Goal: Transaction & Acquisition: Purchase product/service

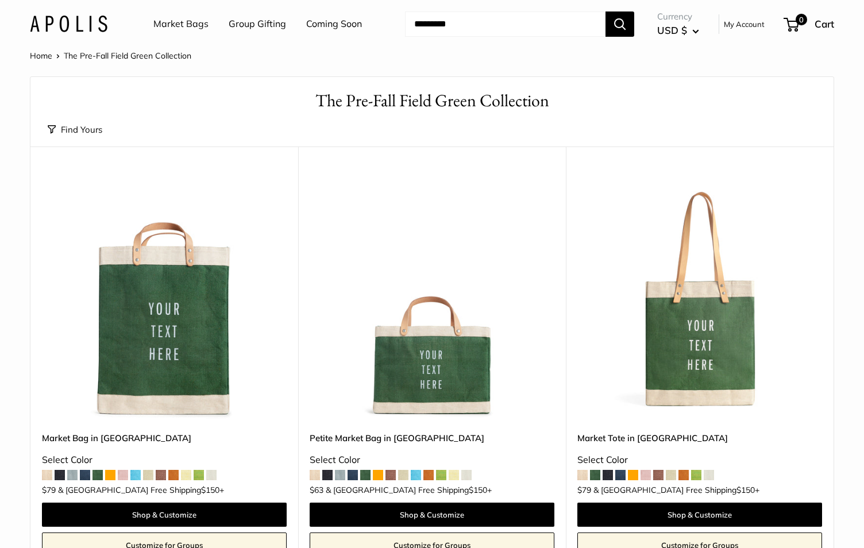
click at [199, 23] on link "Market Bags" at bounding box center [180, 24] width 55 height 17
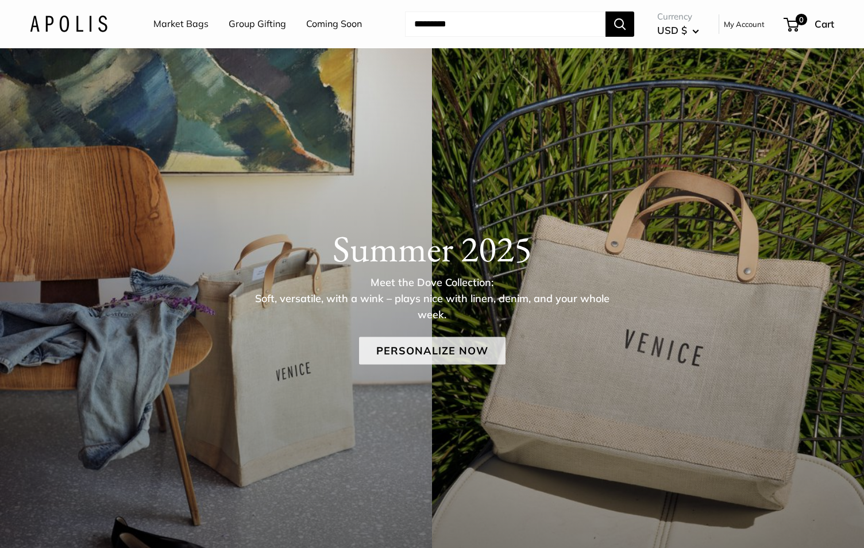
click at [448, 356] on link "Personalize Now" at bounding box center [432, 351] width 146 height 28
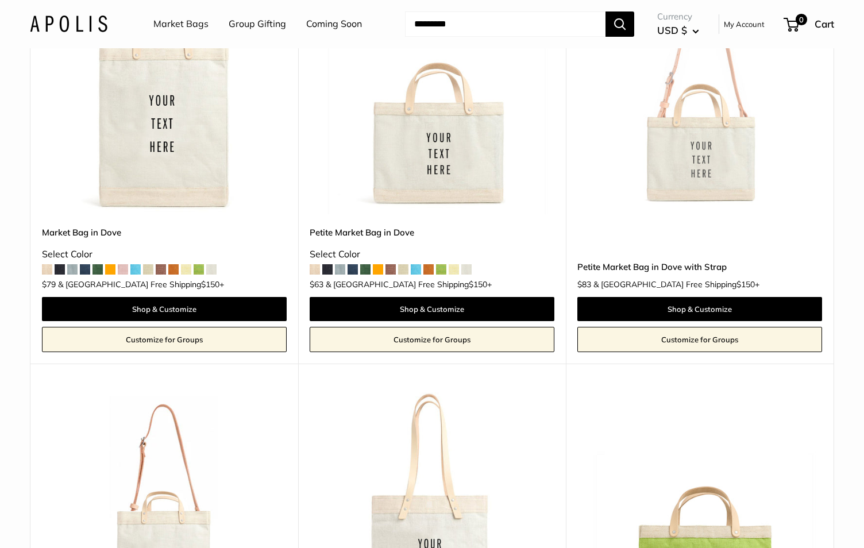
scroll to position [1024, 0]
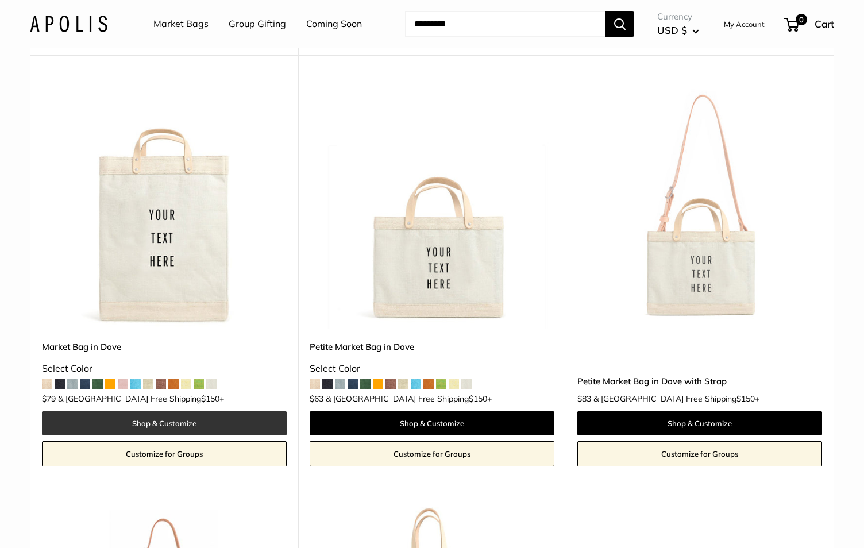
click at [118, 411] on link "Shop & Customize" at bounding box center [164, 423] width 245 height 24
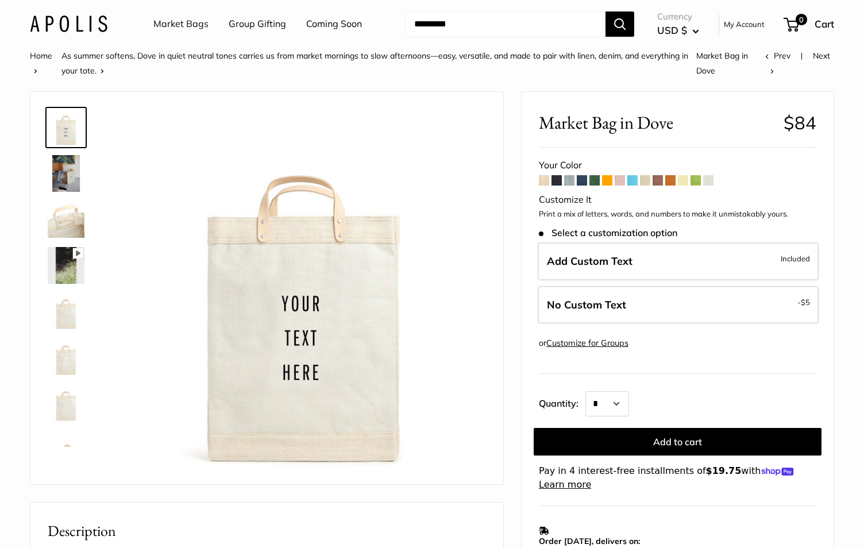
click at [558, 182] on span at bounding box center [556, 180] width 10 height 10
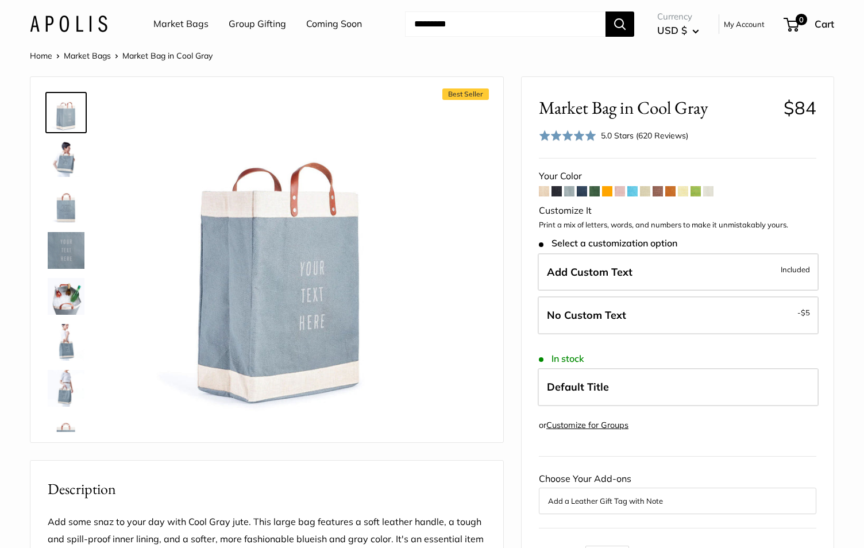
click at [578, 192] on span at bounding box center [582, 191] width 10 height 10
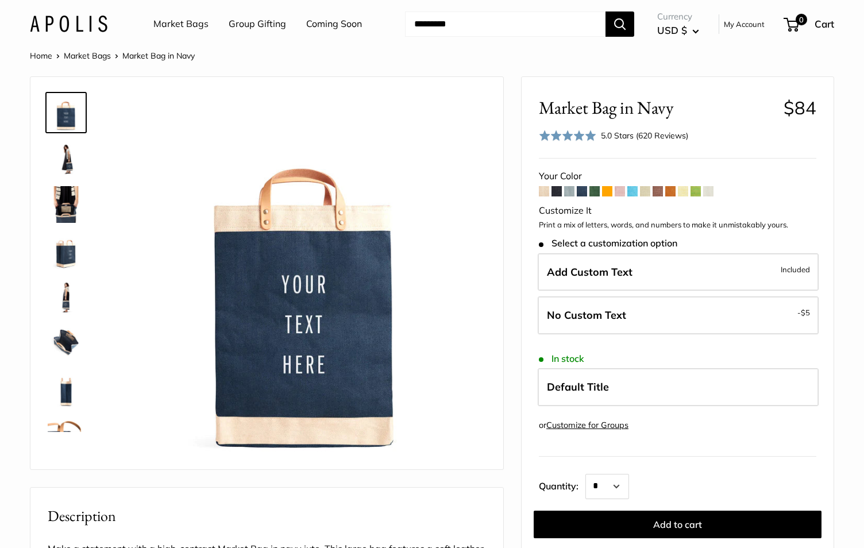
click at [594, 192] on span at bounding box center [594, 191] width 10 height 10
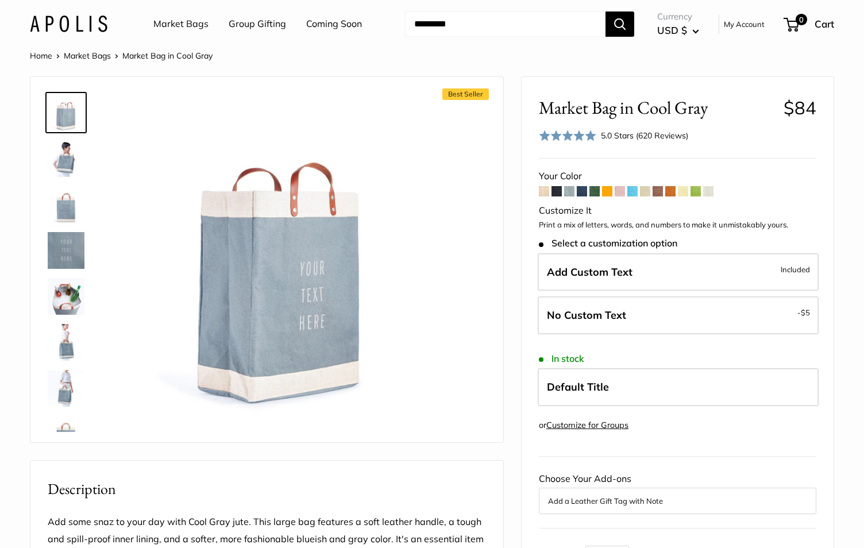
click at [73, 166] on img at bounding box center [66, 158] width 37 height 37
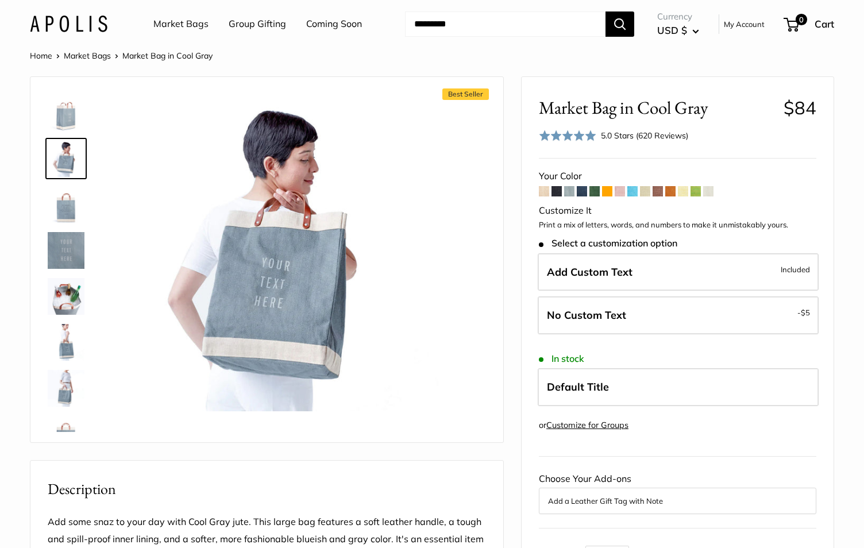
click at [71, 209] on img at bounding box center [66, 204] width 37 height 37
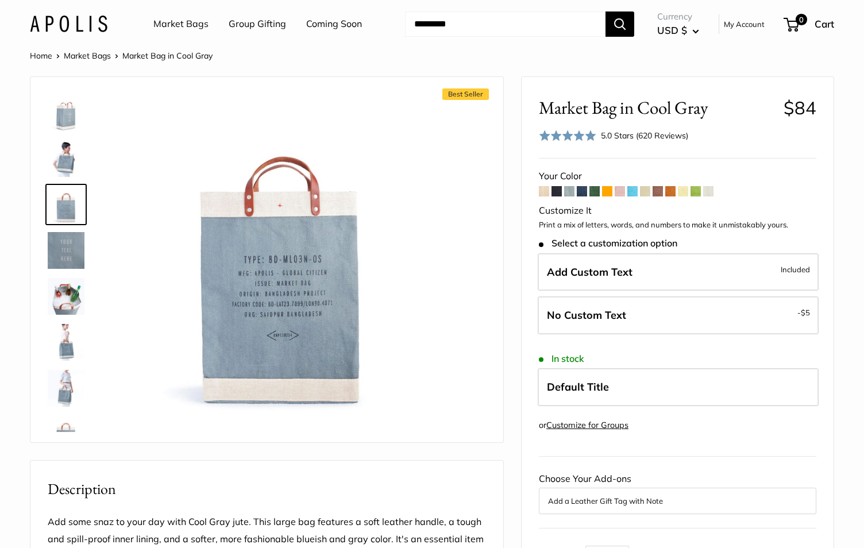
click at [176, 24] on link "Market Bags" at bounding box center [180, 24] width 55 height 17
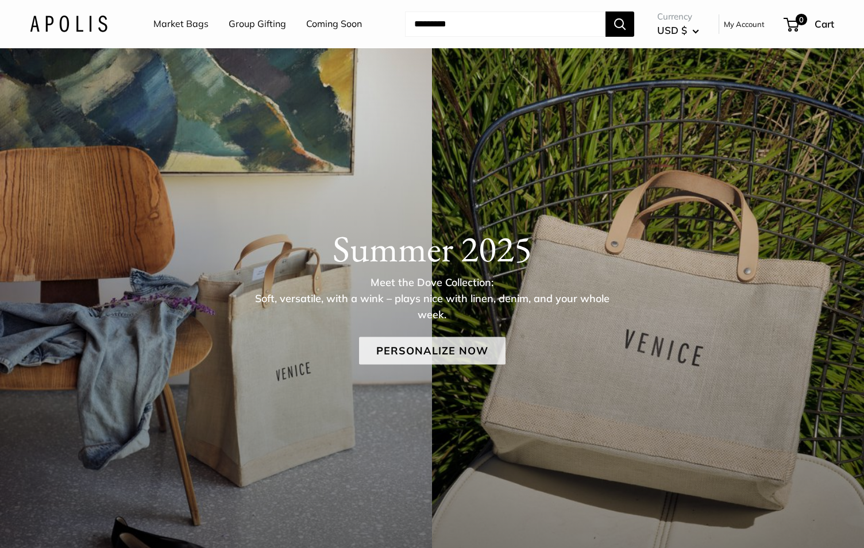
click at [471, 345] on link "Personalize Now" at bounding box center [432, 351] width 146 height 28
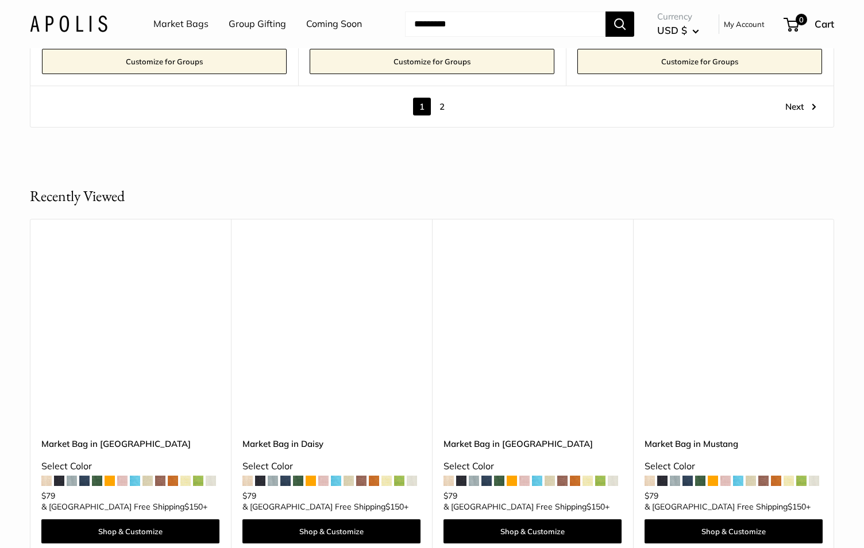
scroll to position [6968, 0]
